Goal: Check status: Check status

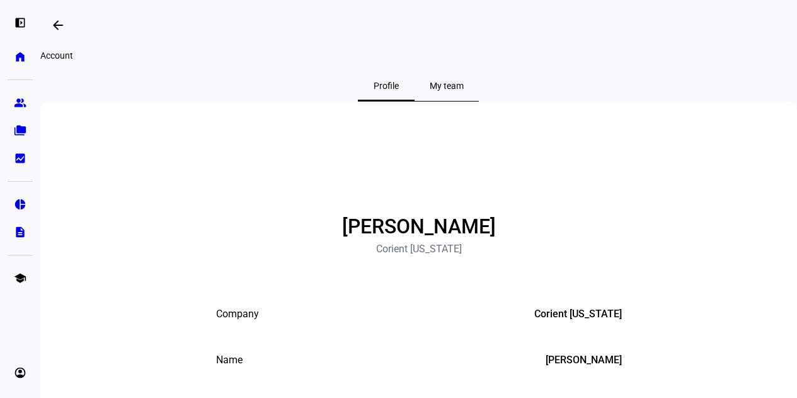
scroll to position [171, 0]
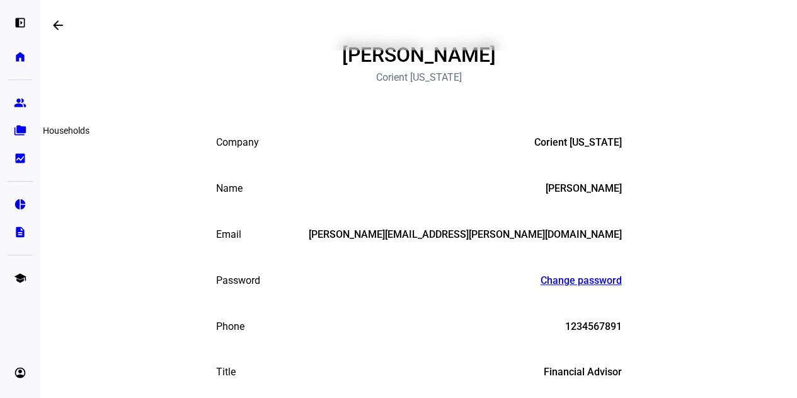
click at [20, 129] on eth-mat-symbol "folder_copy" at bounding box center [20, 130] width 13 height 13
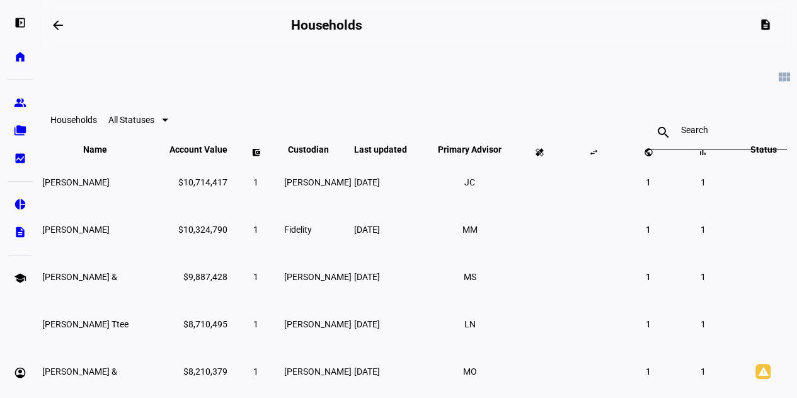
click at [702, 134] on input at bounding box center [717, 130] width 73 height 10
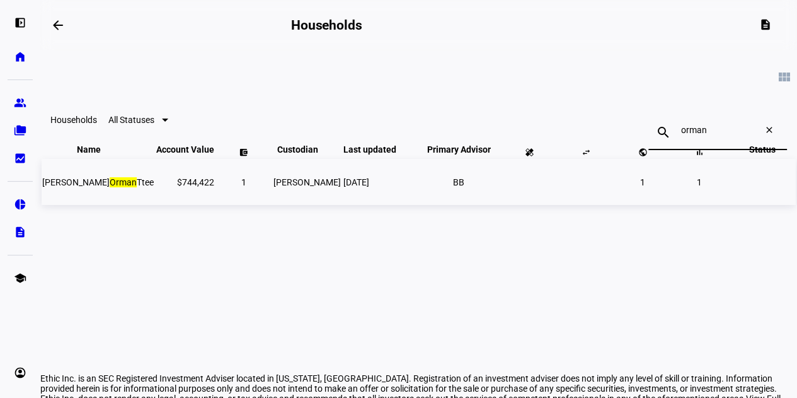
type input "orman"
click at [165, 205] on td "$744,422" at bounding box center [185, 182] width 59 height 46
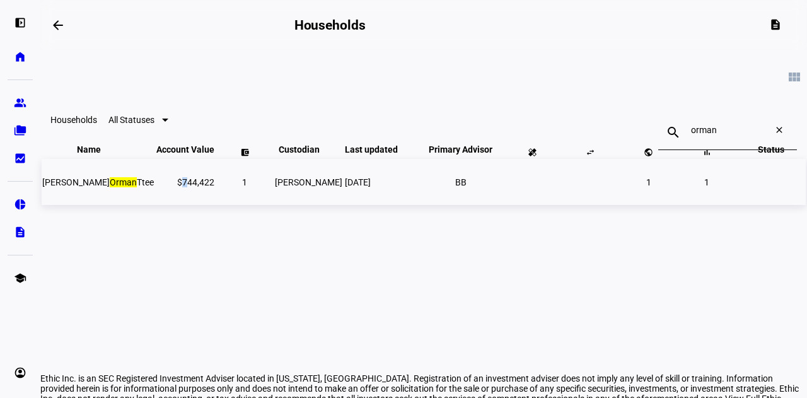
click at [165, 205] on td "$744,422" at bounding box center [185, 182] width 59 height 46
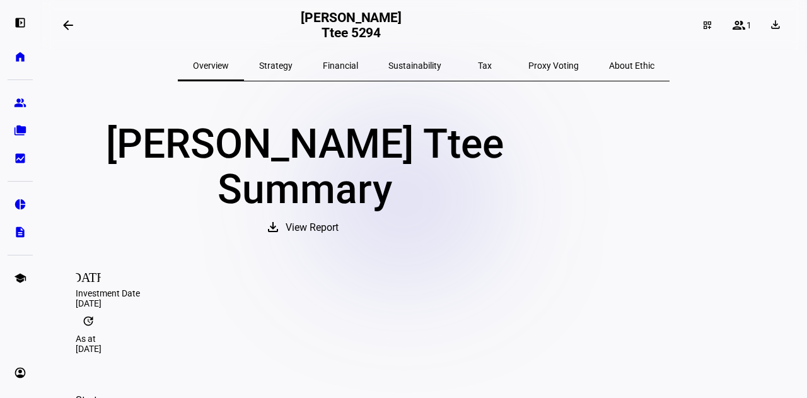
click at [350, 66] on span "Financial" at bounding box center [340, 65] width 35 height 9
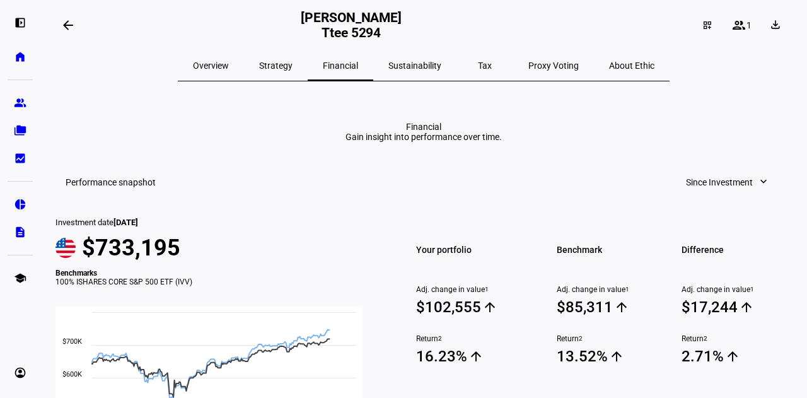
click at [292, 66] on span "Strategy" at bounding box center [275, 65] width 33 height 9
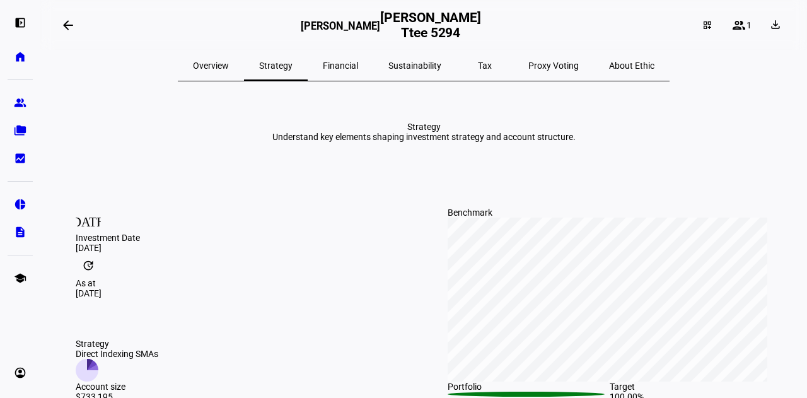
click at [347, 67] on span "Financial" at bounding box center [340, 65] width 35 height 9
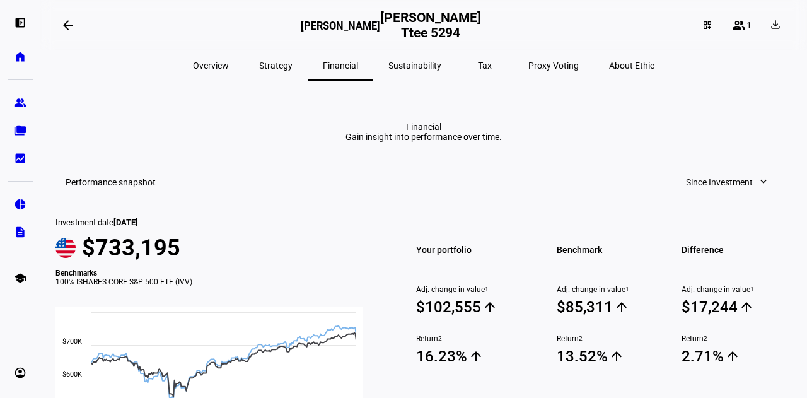
click at [420, 67] on span "Sustainability" at bounding box center [414, 65] width 53 height 9
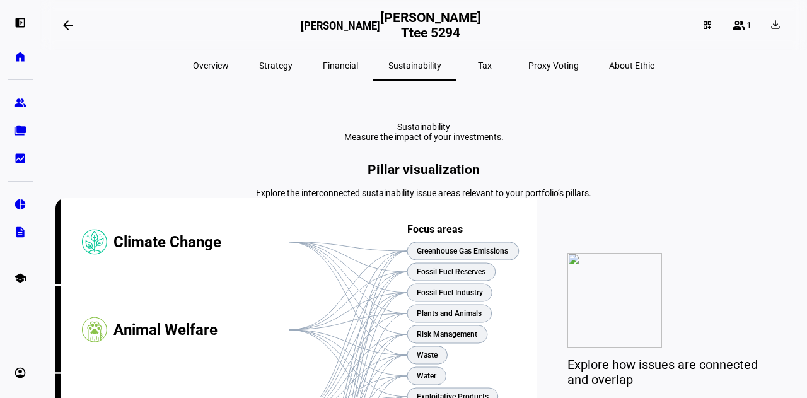
click at [478, 57] on span "Tax" at bounding box center [485, 65] width 14 height 30
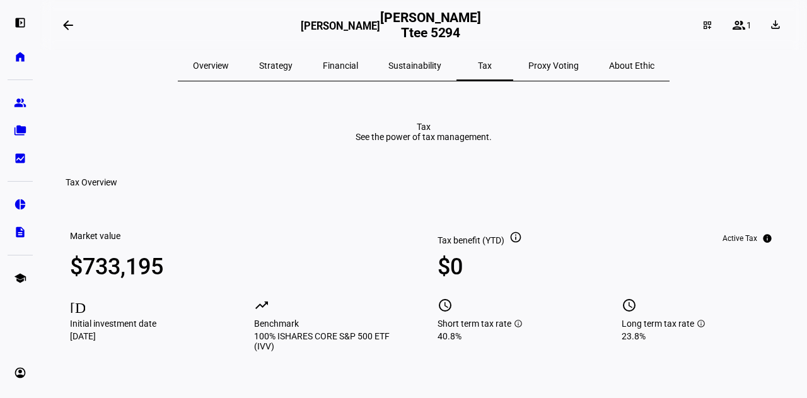
click at [528, 69] on span "Proxy Voting" at bounding box center [553, 65] width 50 height 9
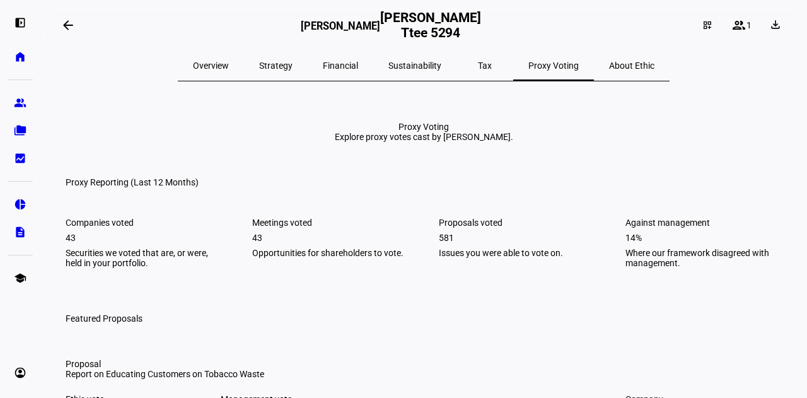
click at [609, 63] on span "About Ethic" at bounding box center [631, 65] width 45 height 9
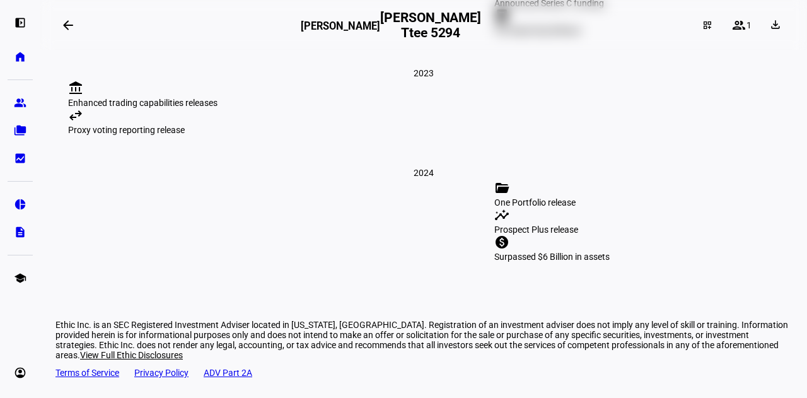
scroll to position [1852, 0]
